Goal: Communication & Community: Share content

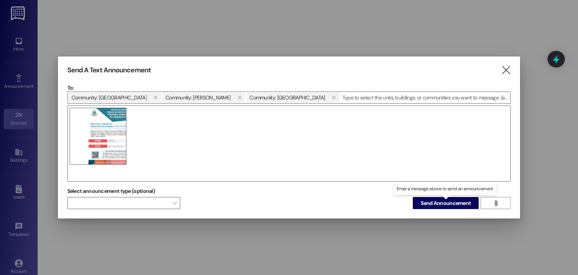
click at [435, 202] on span "Send Announcement" at bounding box center [445, 203] width 50 height 8
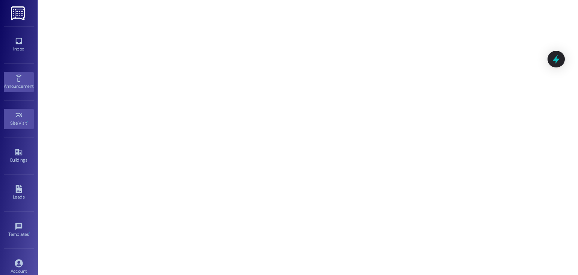
click at [9, 83] on div "Announcement •" at bounding box center [19, 86] width 38 height 8
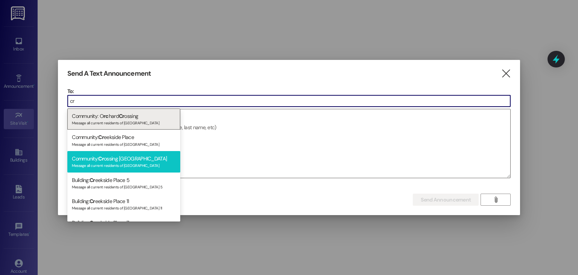
type input "c"
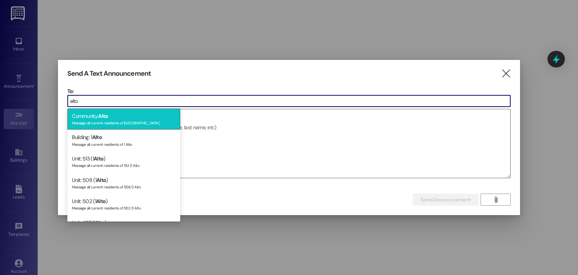
type input "alto"
click at [119, 119] on div "Message all current residents of [GEOGRAPHIC_DATA]" at bounding box center [124, 122] width 104 height 6
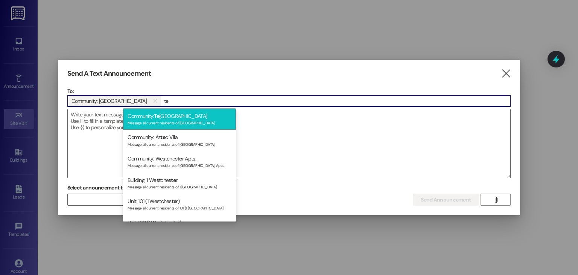
type input "te"
click at [185, 118] on div "Community: [GEOGRAPHIC_DATA] Message all current residents of [GEOGRAPHIC_DATA]" at bounding box center [179, 118] width 113 height 21
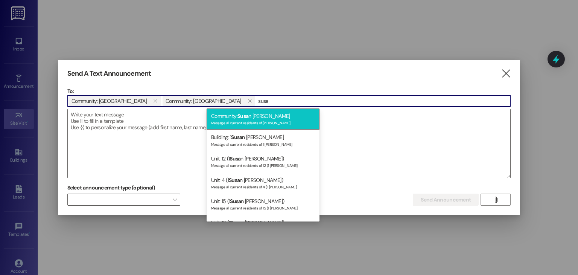
type input "susa"
drag, startPoint x: 233, startPoint y: 118, endPoint x: 433, endPoint y: 190, distance: 212.8
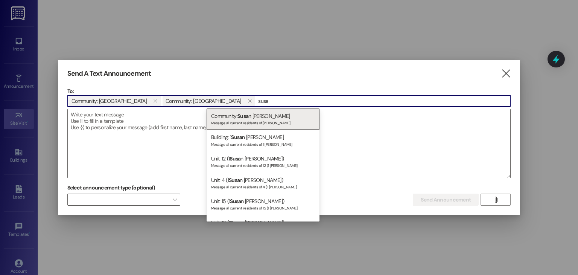
click at [235, 119] on div "Community: [PERSON_NAME] Message all current residents of [PERSON_NAME]" at bounding box center [262, 118] width 113 height 21
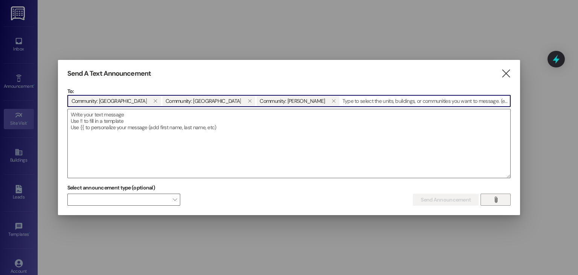
click at [493, 204] on span "" at bounding box center [495, 199] width 9 height 11
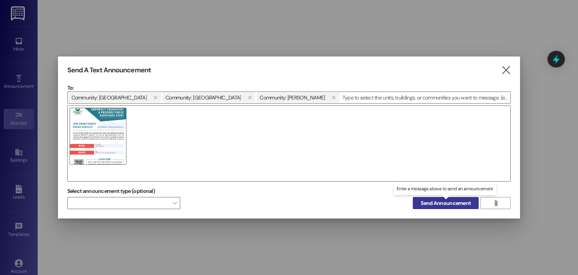
click at [461, 203] on span "Send Announcement" at bounding box center [445, 203] width 50 height 8
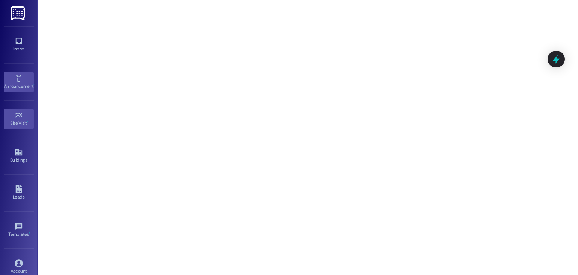
click at [17, 86] on div "Announcement •" at bounding box center [19, 86] width 38 height 8
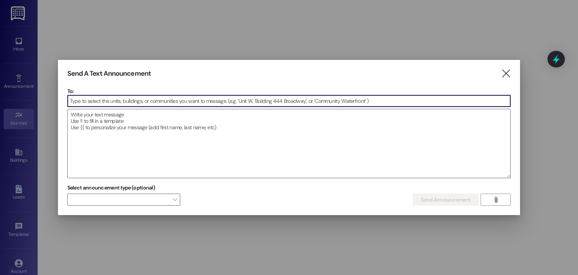
click at [147, 97] on input at bounding box center [289, 100] width 443 height 11
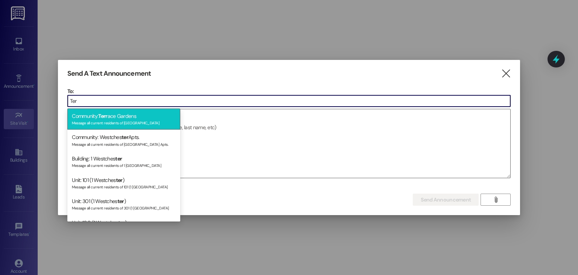
type input "Ter"
click at [127, 111] on div "Community: Terr ace Gardens Message all current residents of [GEOGRAPHIC_DATA]" at bounding box center [123, 118] width 113 height 21
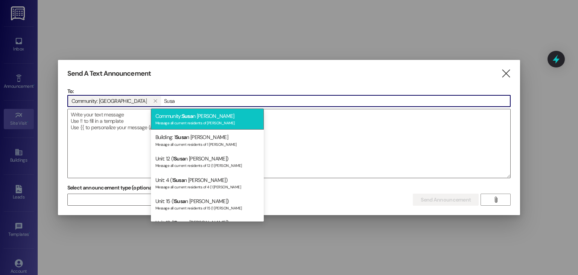
type input "Susa"
click at [213, 119] on div "Message all current residents of [PERSON_NAME]" at bounding box center [207, 122] width 104 height 6
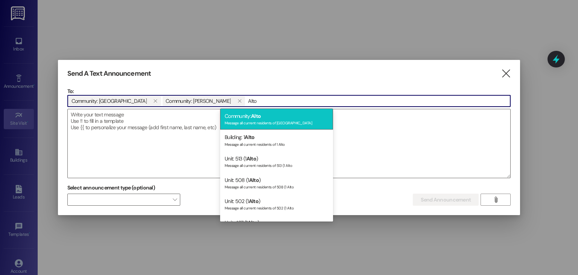
type input "Alto"
click at [244, 120] on div "Message all current residents of [GEOGRAPHIC_DATA]" at bounding box center [277, 122] width 104 height 6
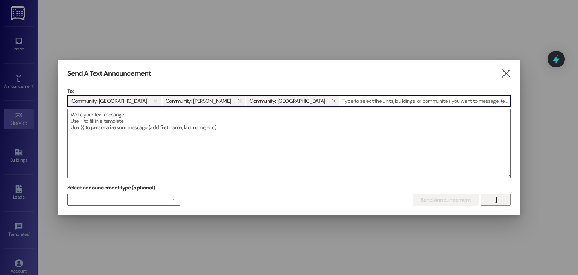
click at [505, 203] on button "" at bounding box center [495, 199] width 30 height 12
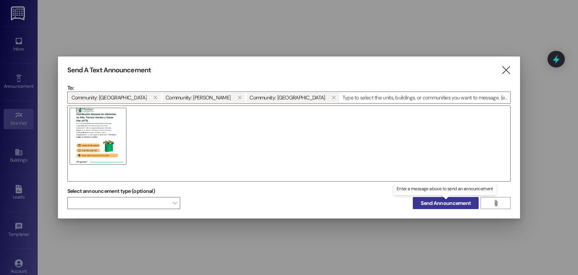
click at [452, 202] on span "Send Announcement" at bounding box center [445, 203] width 50 height 8
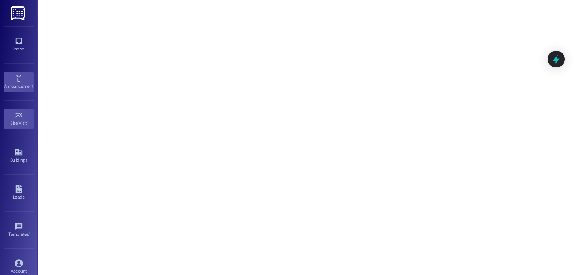
click at [14, 89] on div "Announcement •" at bounding box center [19, 86] width 38 height 8
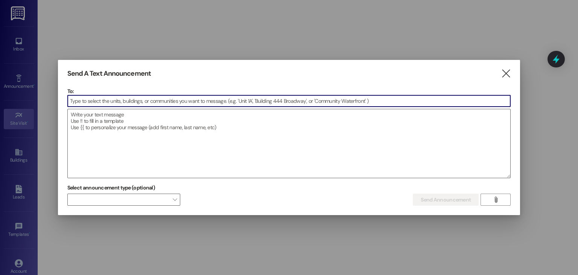
click at [134, 97] on input at bounding box center [289, 100] width 443 height 11
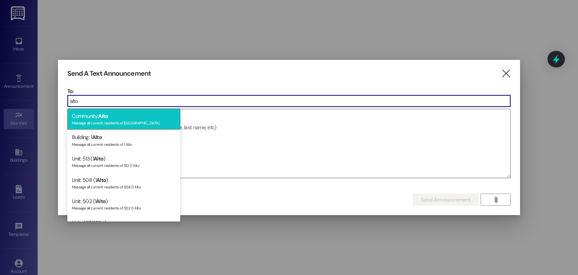
type input "alto"
click at [132, 112] on div "Community: Alto Message all current residents of [GEOGRAPHIC_DATA]" at bounding box center [123, 118] width 113 height 21
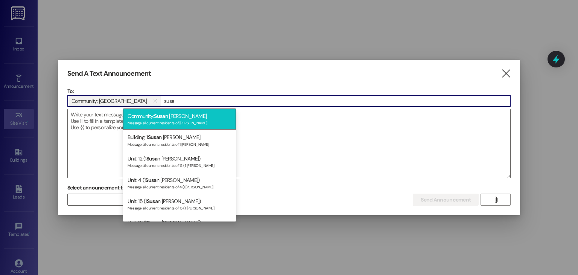
type input "susa"
click at [151, 117] on div "Community: [PERSON_NAME] Message all current residents of [PERSON_NAME]" at bounding box center [179, 118] width 113 height 21
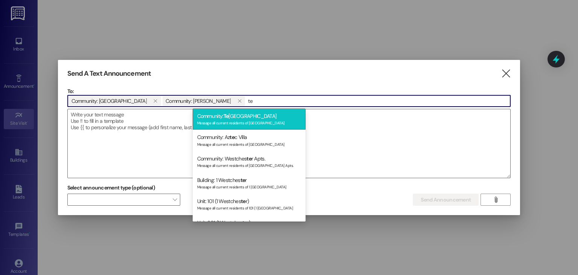
type input "te"
click at [248, 121] on div "Message all current residents of [GEOGRAPHIC_DATA]" at bounding box center [249, 122] width 104 height 6
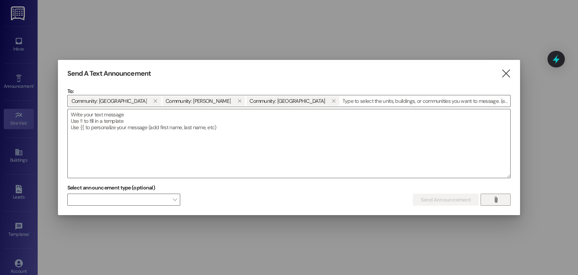
click at [505, 202] on button "" at bounding box center [495, 199] width 30 height 12
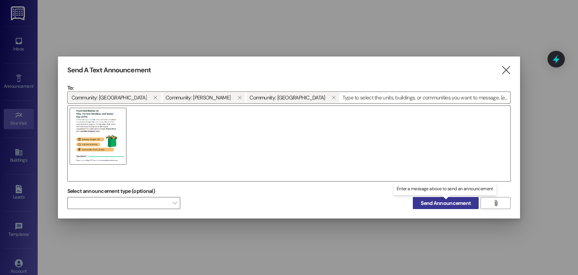
click at [432, 205] on span "Send Announcement" at bounding box center [445, 203] width 50 height 8
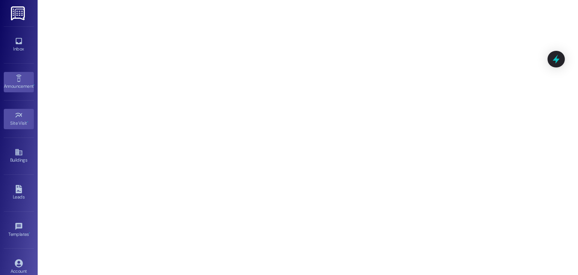
click at [17, 83] on div "Announcement •" at bounding box center [19, 86] width 38 height 8
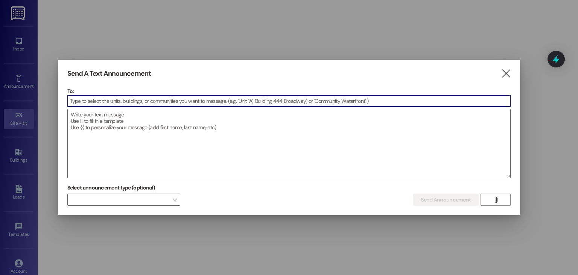
click at [135, 103] on input at bounding box center [289, 100] width 443 height 11
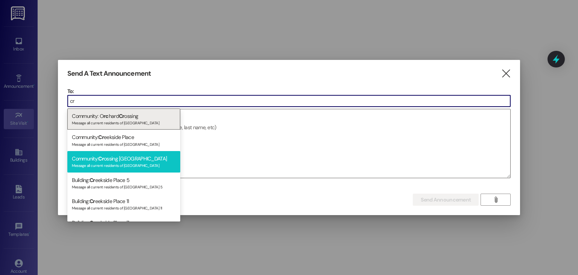
type input "cr"
click at [129, 154] on div "Community: [PERSON_NAME] [GEOGRAPHIC_DATA] Message all current residents of [GE…" at bounding box center [123, 161] width 113 height 21
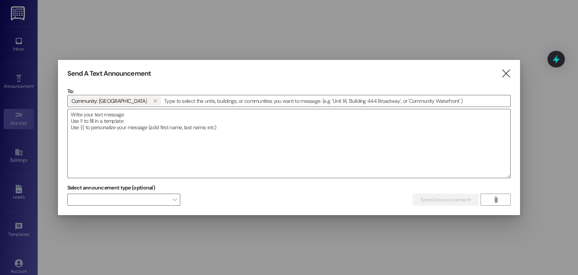
click at [501, 205] on div "Send A Text Announcement  To: Community: Crossing [GEOGRAPHIC_DATA]   Drop i…" at bounding box center [289, 137] width 462 height 155
click at [500, 201] on button "" at bounding box center [495, 199] width 30 height 12
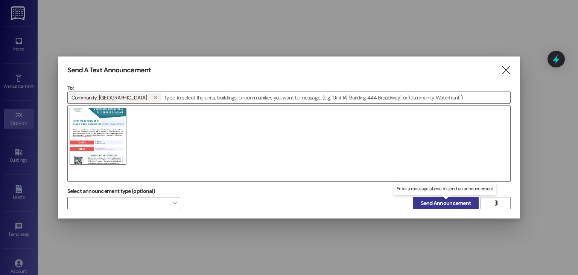
click at [458, 201] on span "Send Announcement" at bounding box center [445, 203] width 50 height 8
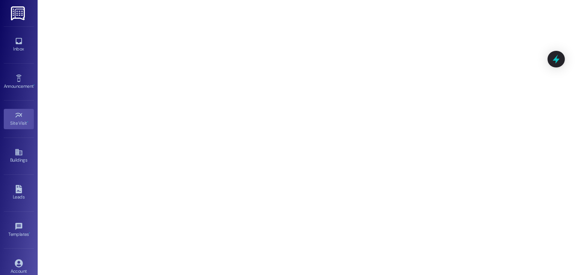
click at [19, 115] on icon at bounding box center [19, 115] width 8 height 8
click at [20, 75] on icon at bounding box center [19, 78] width 8 height 8
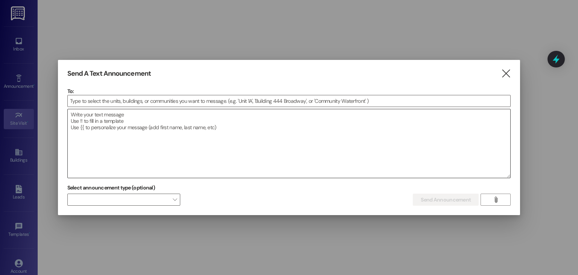
click at [99, 109] on div at bounding box center [288, 143] width 443 height 69
click at [97, 95] on input at bounding box center [289, 100] width 443 height 11
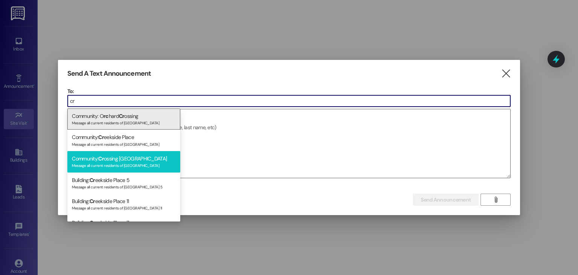
type input "cr"
click at [126, 153] on div "Community: [PERSON_NAME] [GEOGRAPHIC_DATA] Message all current residents of [GE…" at bounding box center [123, 161] width 113 height 21
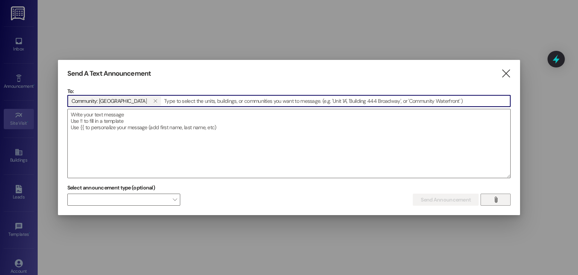
click at [488, 197] on button "" at bounding box center [495, 199] width 30 height 12
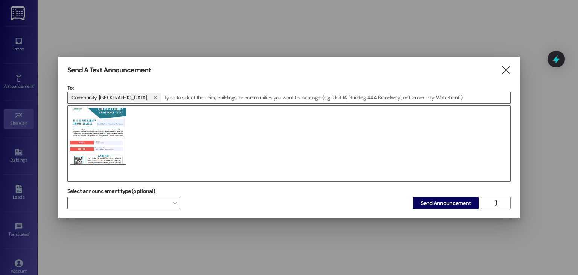
click at [110, 138] on img at bounding box center [98, 136] width 57 height 57
click at [433, 205] on span "Send Announcement" at bounding box center [445, 203] width 50 height 8
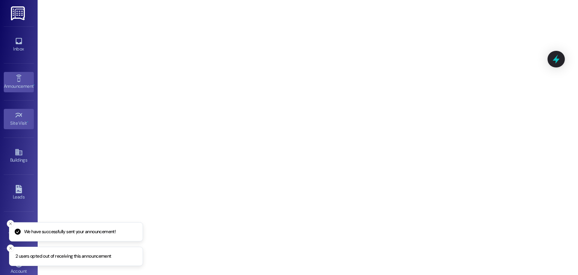
click at [24, 80] on link "Announcement •" at bounding box center [19, 82] width 30 height 20
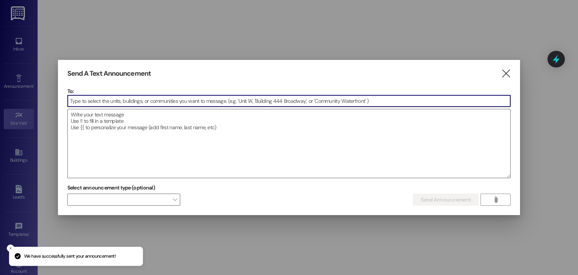
click at [85, 99] on input at bounding box center [289, 100] width 443 height 11
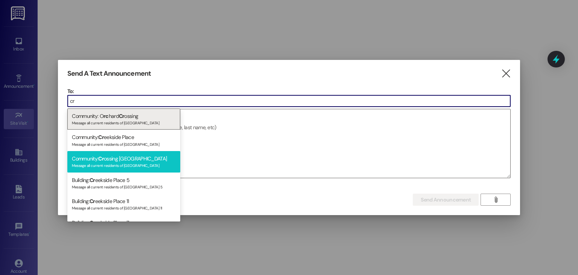
type input "cr"
click at [118, 157] on div "Community: [PERSON_NAME] [GEOGRAPHIC_DATA] Message all current residents of [GE…" at bounding box center [123, 161] width 113 height 21
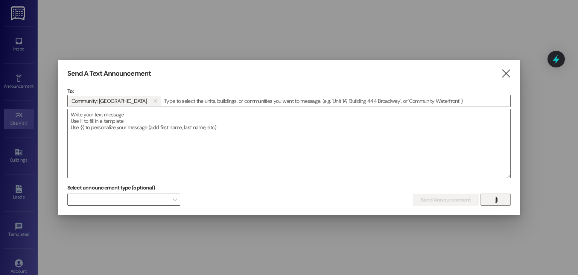
click at [502, 201] on button "" at bounding box center [495, 199] width 30 height 12
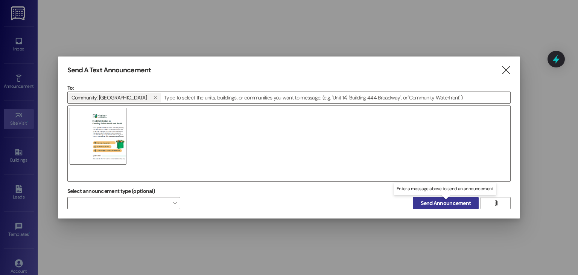
click at [450, 199] on span "Send Announcement" at bounding box center [445, 203] width 50 height 8
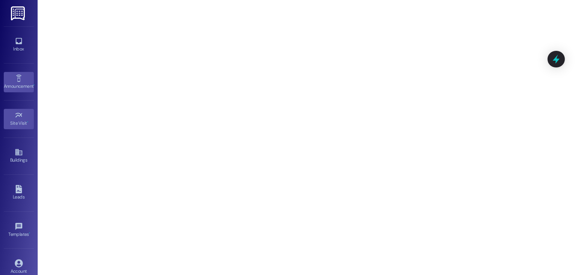
click at [15, 75] on icon at bounding box center [19, 78] width 8 height 8
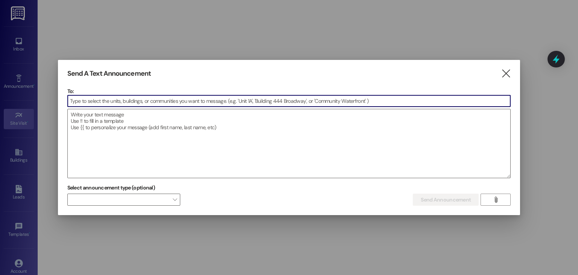
click at [104, 106] on input at bounding box center [289, 100] width 443 height 11
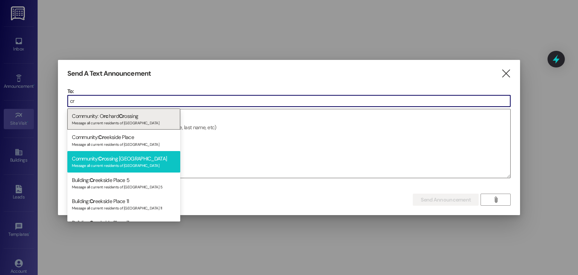
type input "cr"
drag, startPoint x: 133, startPoint y: 157, endPoint x: 257, endPoint y: 187, distance: 127.7
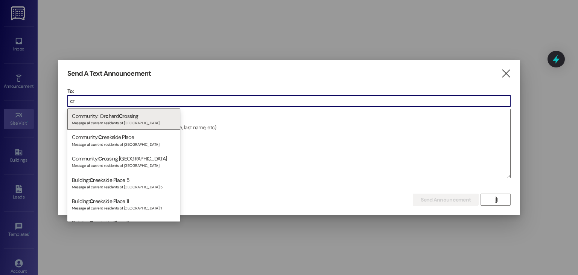
click at [134, 157] on div "Community: [PERSON_NAME] [GEOGRAPHIC_DATA] Message all current residents of [GE…" at bounding box center [123, 161] width 113 height 21
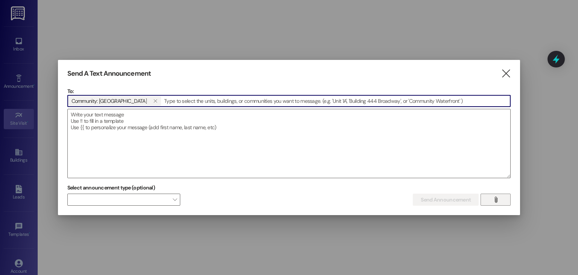
click at [507, 203] on button "" at bounding box center [495, 199] width 30 height 12
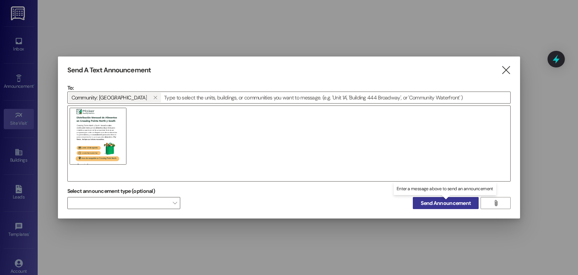
click at [459, 203] on span "Send Announcement" at bounding box center [445, 203] width 50 height 8
